Goal: Transaction & Acquisition: Purchase product/service

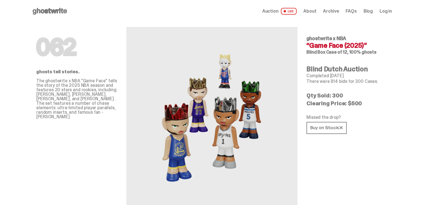
click at [286, 10] on span at bounding box center [284, 11] width 2 height 2
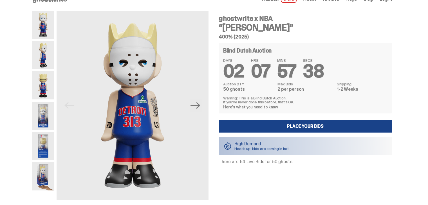
scroll to position [56, 0]
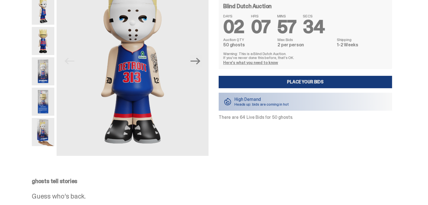
click at [274, 81] on link "Place your Bids" at bounding box center [304, 82] width 173 height 12
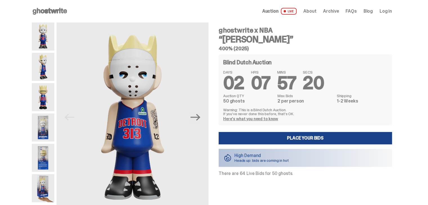
click at [47, 61] on img at bounding box center [43, 67] width 22 height 28
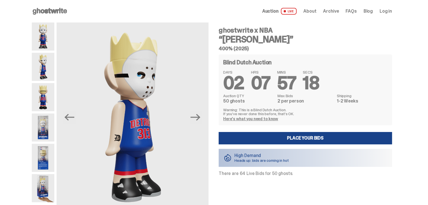
click at [43, 37] on img at bounding box center [43, 36] width 22 height 28
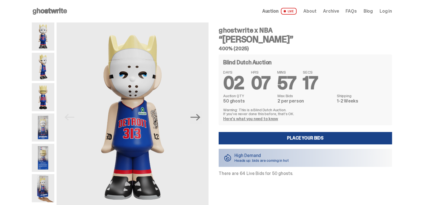
click at [45, 103] on img at bounding box center [43, 97] width 22 height 28
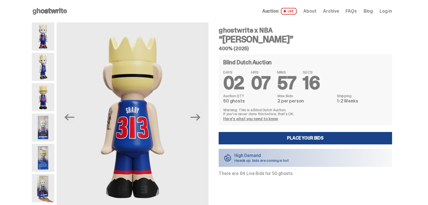
click at [42, 120] on img at bounding box center [43, 128] width 22 height 28
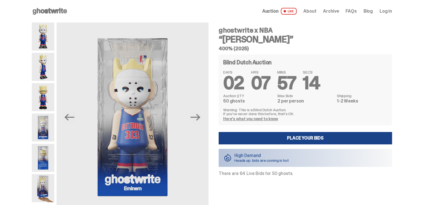
click at [43, 141] on img at bounding box center [43, 128] width 22 height 28
click at [285, 28] on h4 "ghostwrite x NBA" at bounding box center [304, 30] width 173 height 7
drag, startPoint x: 233, startPoint y: 30, endPoint x: 222, endPoint y: 30, distance: 11.2
click at [222, 30] on h4 "ghostwrite x NBA" at bounding box center [304, 30] width 173 height 7
click at [217, 31] on div "ghostwrite x NBA “[PERSON_NAME]” 400% (2025) Blind Dutch Auction DAYS 02 HRS 07…" at bounding box center [302, 117] width 180 height 190
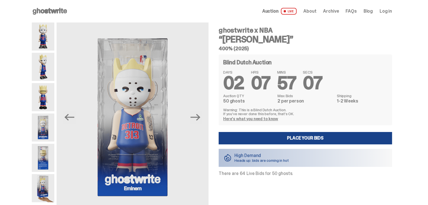
drag, startPoint x: 220, startPoint y: 31, endPoint x: 228, endPoint y: 31, distance: 7.3
click at [222, 31] on h4 "ghostwrite x NBA" at bounding box center [304, 30] width 173 height 7
drag, startPoint x: 249, startPoint y: 31, endPoint x: 257, endPoint y: 30, distance: 7.9
click at [252, 30] on h4 "ghostwrite x NBA" at bounding box center [304, 30] width 173 height 7
click at [282, 30] on h4 "ghostwrite x NBA" at bounding box center [304, 30] width 173 height 7
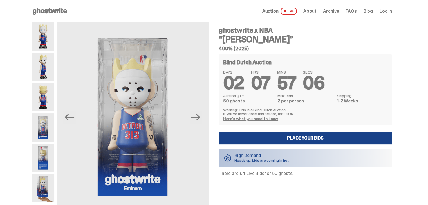
drag, startPoint x: 281, startPoint y: 30, endPoint x: 265, endPoint y: 31, distance: 16.0
click at [280, 30] on h4 "ghostwrite x NBA" at bounding box center [304, 30] width 173 height 7
drag, startPoint x: 265, startPoint y: 31, endPoint x: 222, endPoint y: 30, distance: 43.3
click at [222, 30] on h4 "ghostwrite x NBA" at bounding box center [304, 30] width 173 height 7
